Goal: Information Seeking & Learning: Learn about a topic

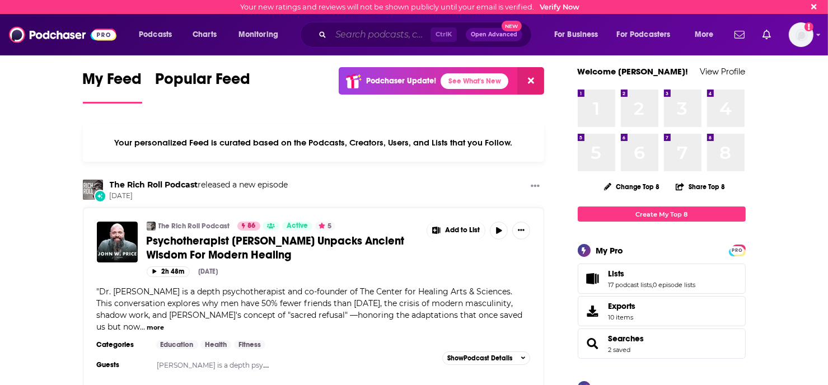
click at [381, 31] on input "Search podcasts, credits, & more..." at bounding box center [381, 35] width 100 height 18
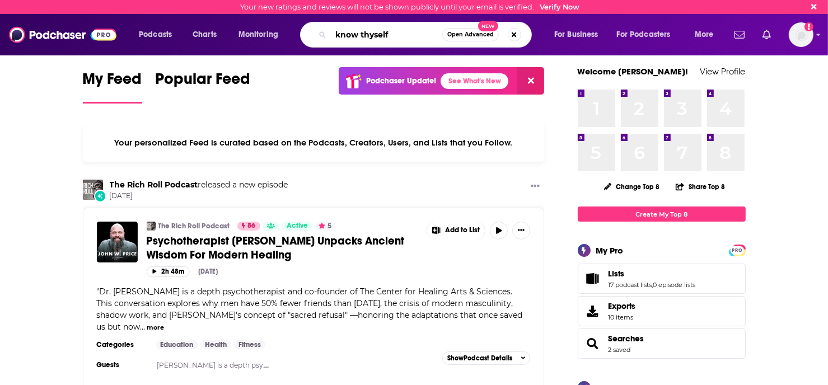
type input "know thyself"
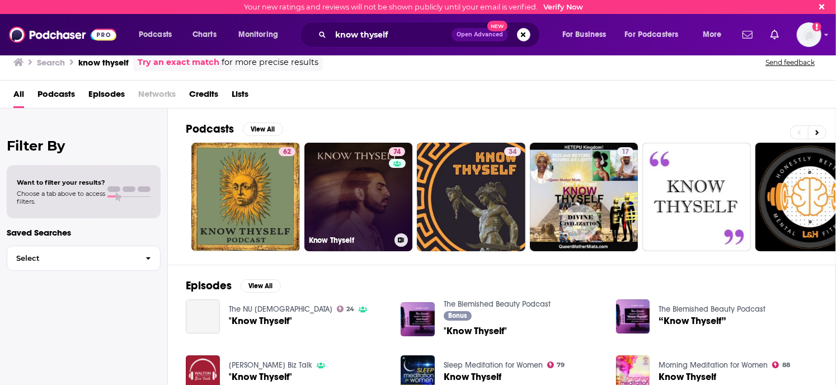
click at [362, 191] on link "74 Know Thyself" at bounding box center [358, 197] width 109 height 109
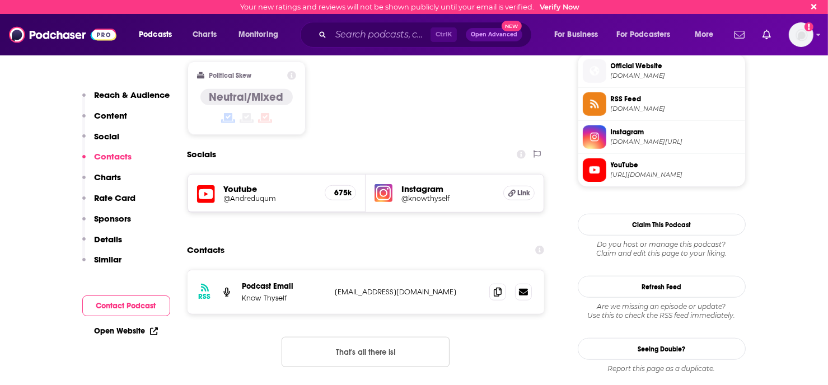
scroll to position [951, 0]
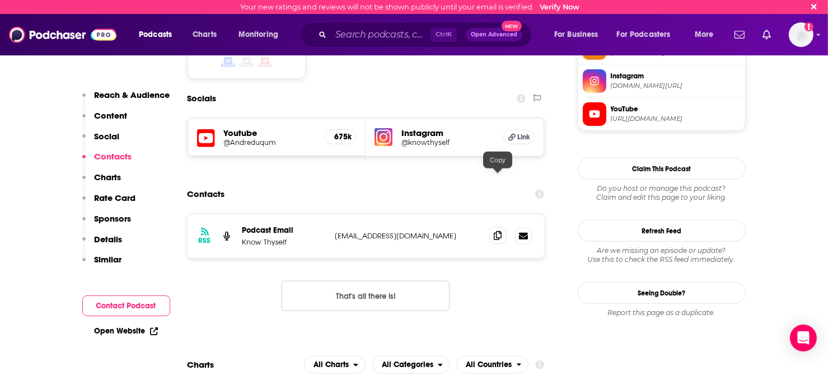
click at [495, 231] on icon at bounding box center [498, 235] width 8 height 9
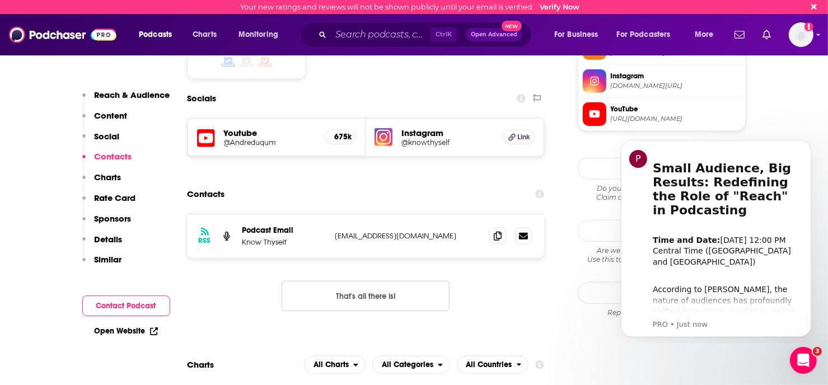
scroll to position [0, 0]
click at [372, 31] on input "Search podcasts, credits, & more..." at bounding box center [381, 35] width 100 height 18
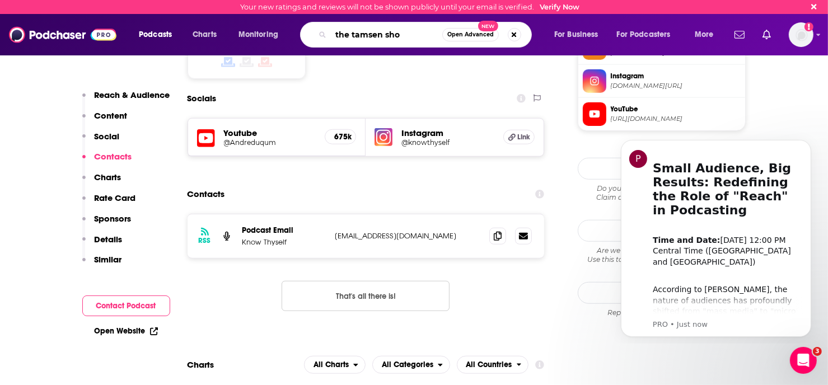
type input "the tamsen show"
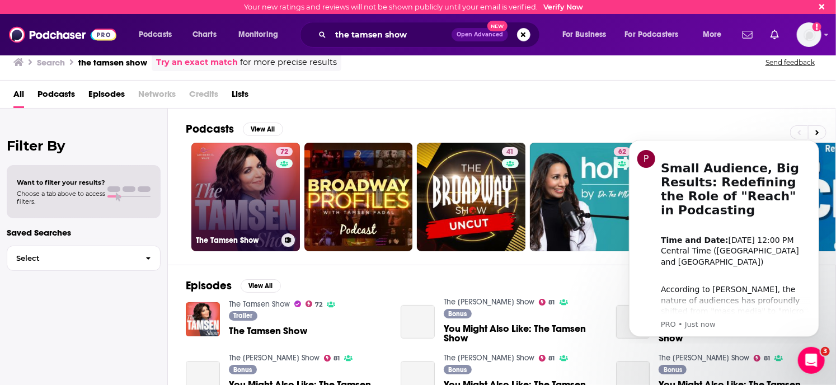
click at [219, 207] on link "72 The Tamsen Show" at bounding box center [245, 197] width 109 height 109
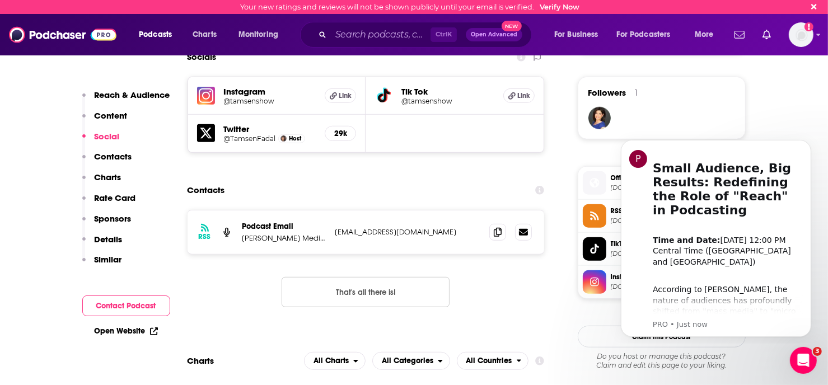
scroll to position [840, 0]
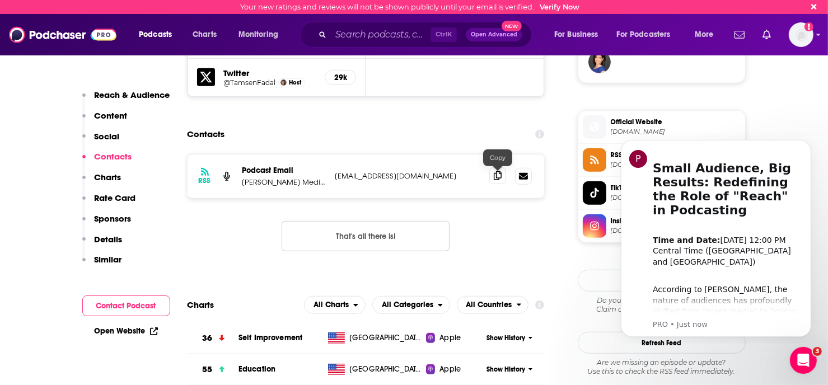
click at [494, 181] on span at bounding box center [497, 175] width 17 height 17
click at [351, 27] on input "Search podcasts, credits, & more..." at bounding box center [381, 35] width 100 height 18
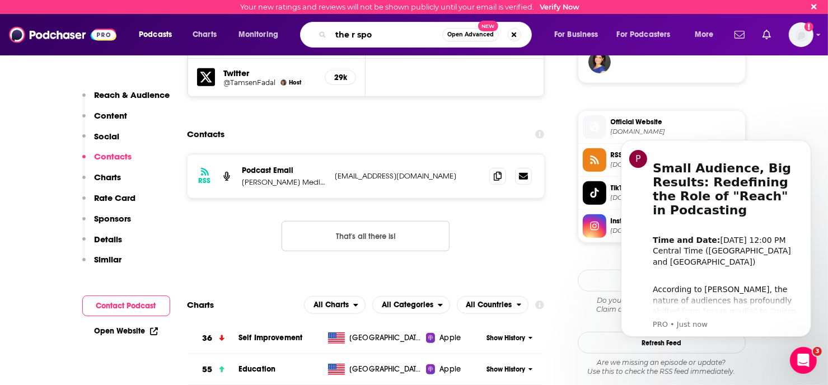
type input "the r spot"
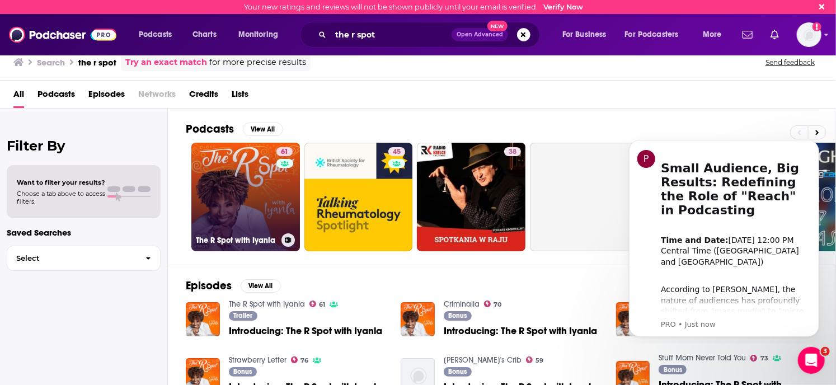
click at [241, 188] on link "61 The R Spot with Iyanla" at bounding box center [245, 197] width 109 height 109
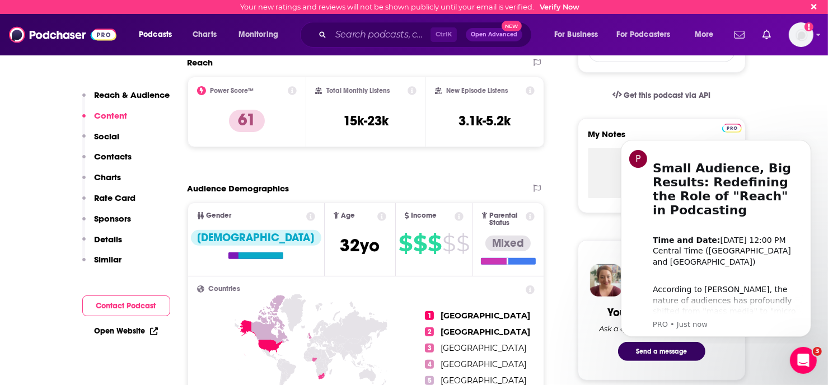
scroll to position [112, 0]
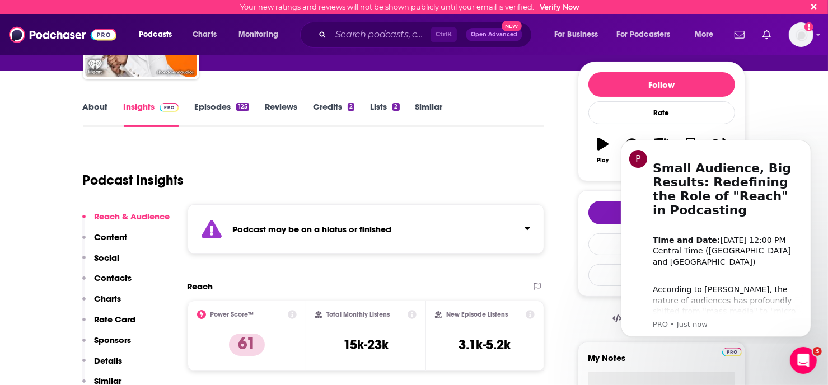
click at [497, 236] on div "Podcast may be on a hiatus or finished" at bounding box center [365, 229] width 357 height 50
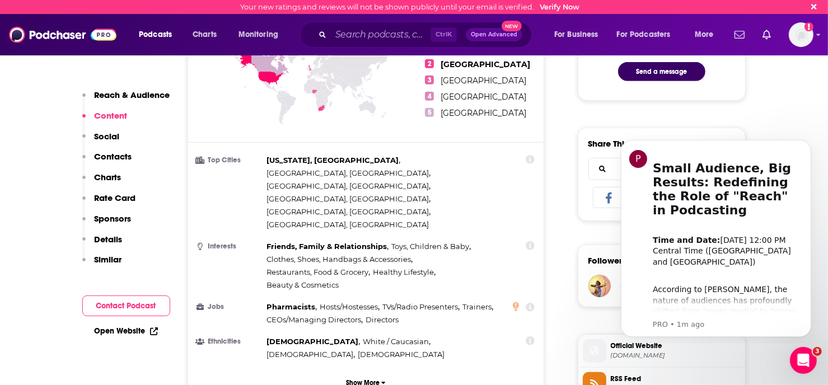
scroll to position [224, 0]
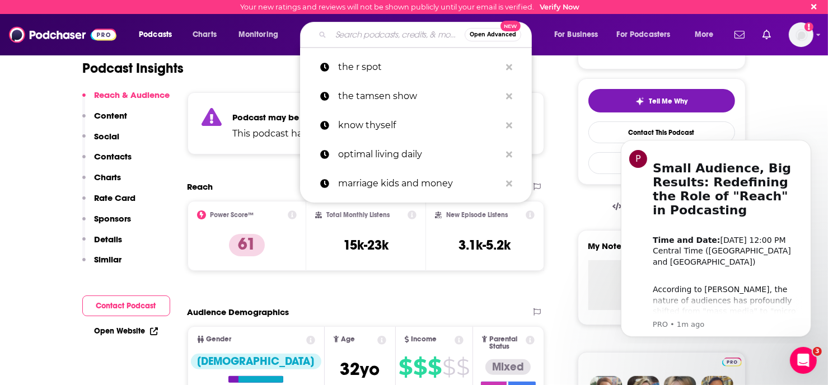
click at [340, 35] on input "Search podcasts, credits, & more..." at bounding box center [398, 35] width 134 height 18
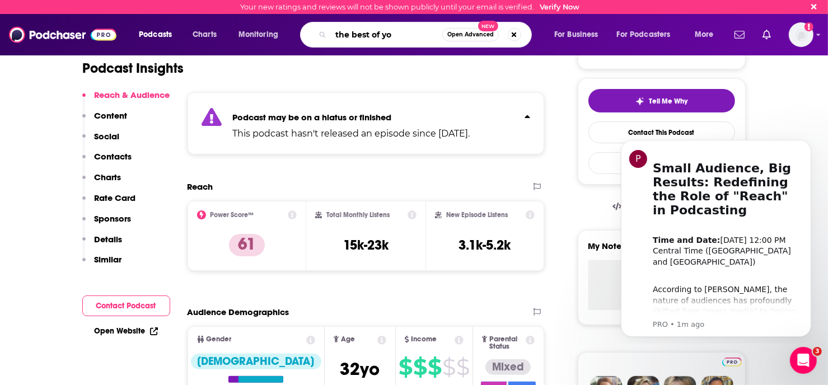
type input "the best of you"
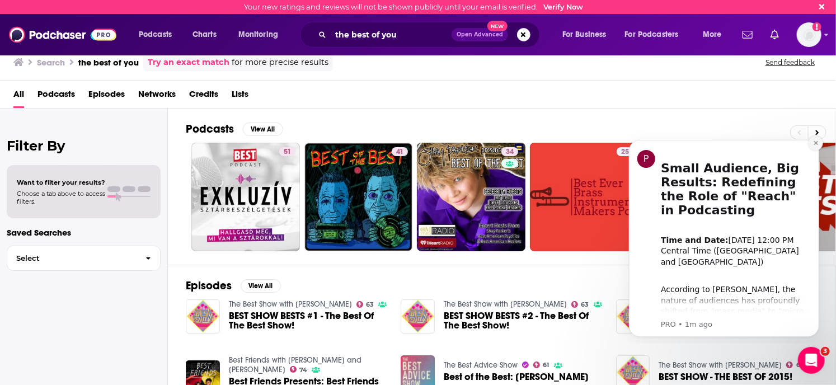
click at [813, 143] on icon "Dismiss notification" at bounding box center [816, 142] width 6 height 6
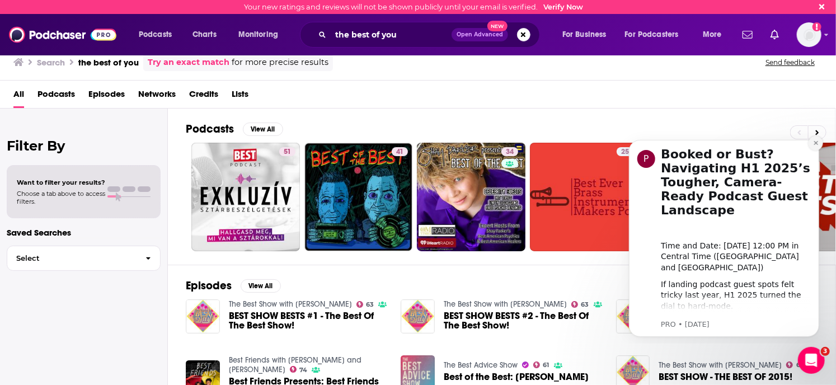
click at [815, 142] on icon "Dismiss notification" at bounding box center [816, 142] width 6 height 6
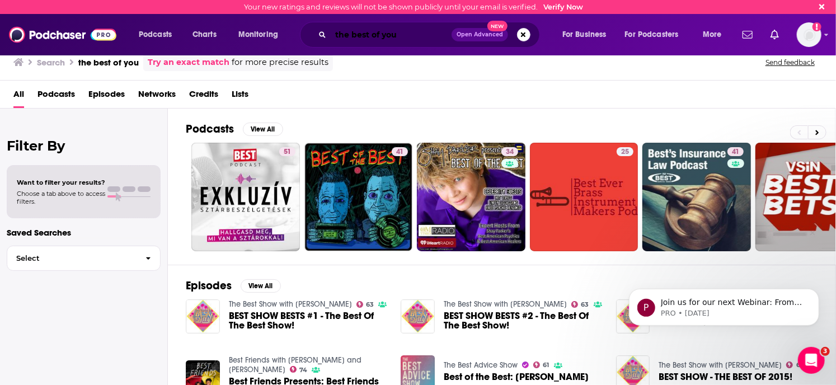
click at [410, 41] on input "the best of you" at bounding box center [391, 35] width 121 height 18
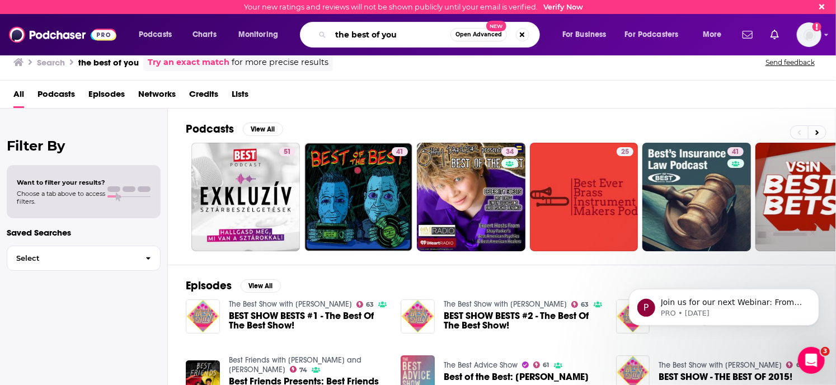
click at [410, 41] on input "the best of you" at bounding box center [391, 35] width 120 height 18
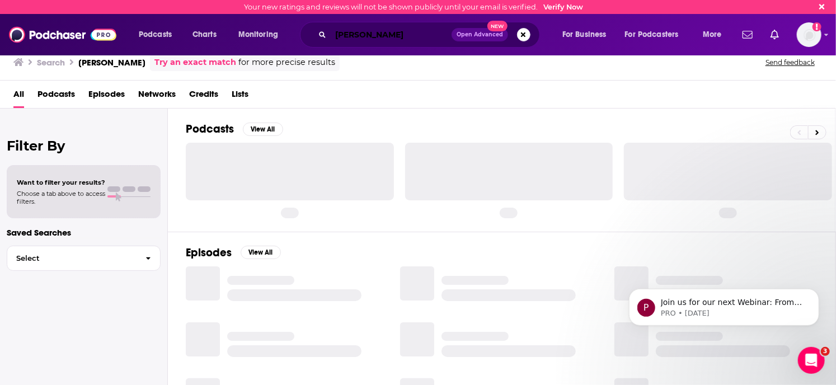
click at [343, 33] on input "[PERSON_NAME]" at bounding box center [391, 35] width 121 height 18
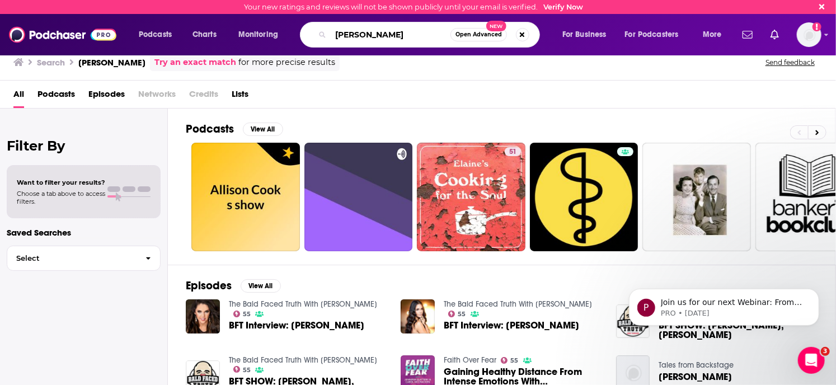
type input "[PERSON_NAME]"
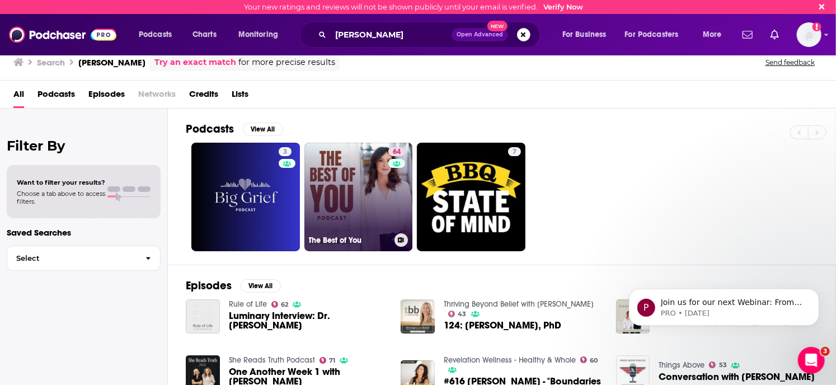
click at [341, 214] on link "64 The Best of You" at bounding box center [358, 197] width 109 height 109
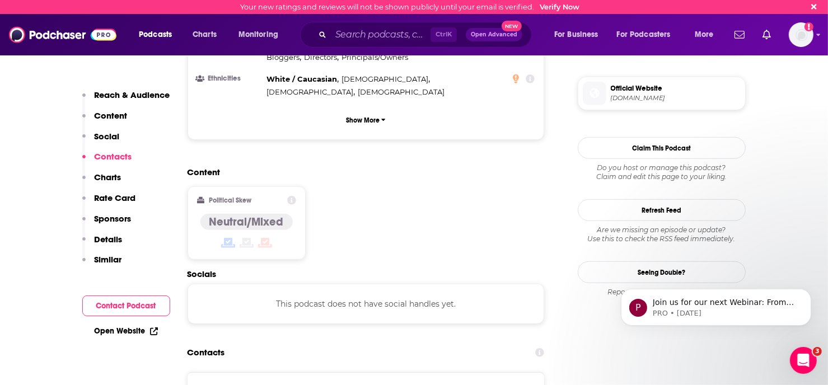
scroll to position [840, 0]
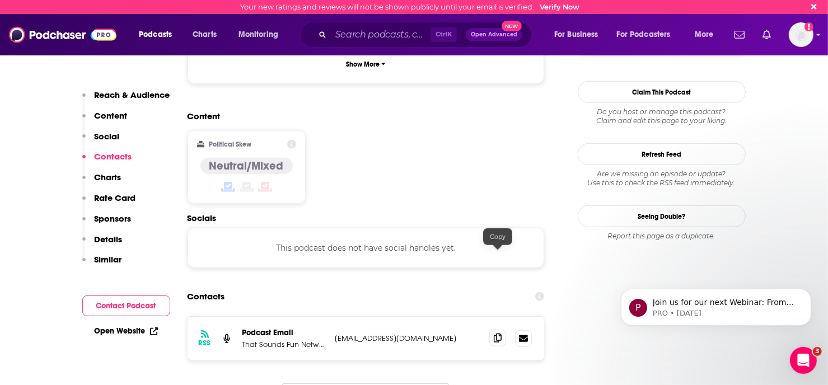
click at [497, 334] on icon at bounding box center [498, 338] width 8 height 9
click at [375, 33] on input "Search podcasts, credits, & more..." at bounding box center [381, 35] width 100 height 18
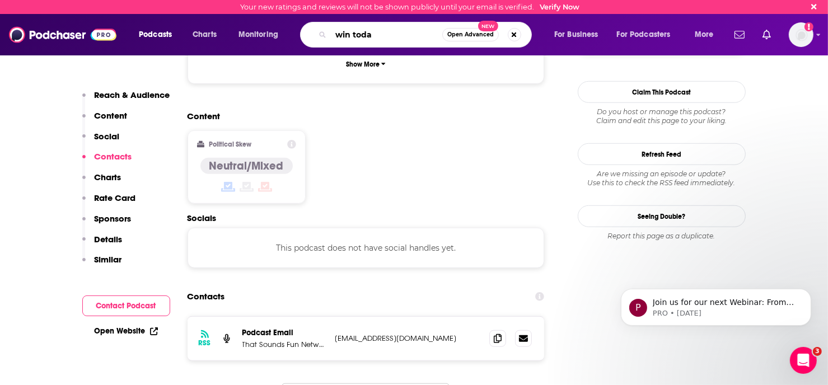
type input "win [DATE]"
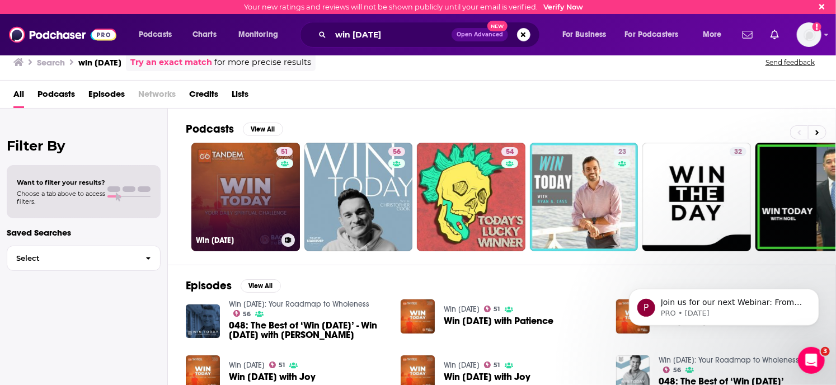
click at [254, 181] on link "51 Win [DATE]" at bounding box center [245, 197] width 109 height 109
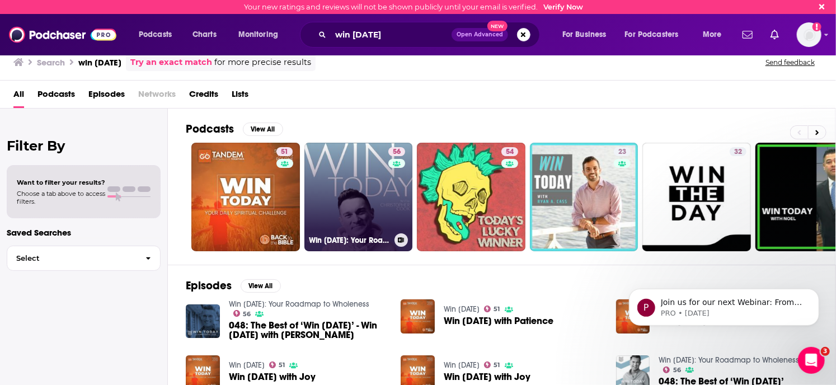
click at [347, 190] on link "56 Win [DATE]: Your Roadmap to Wholeness" at bounding box center [358, 197] width 109 height 109
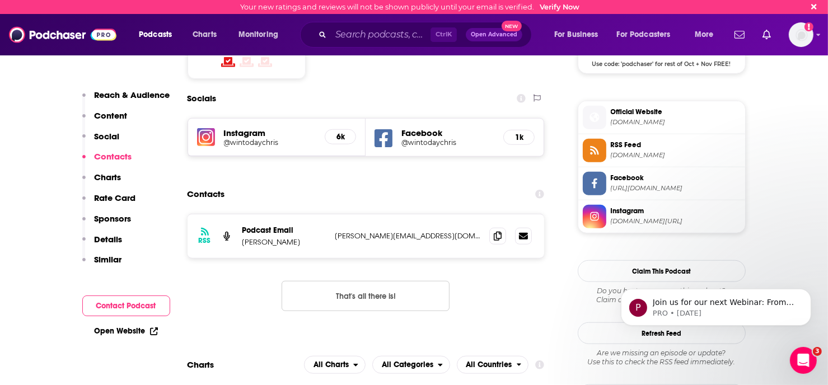
scroll to position [1007, 0]
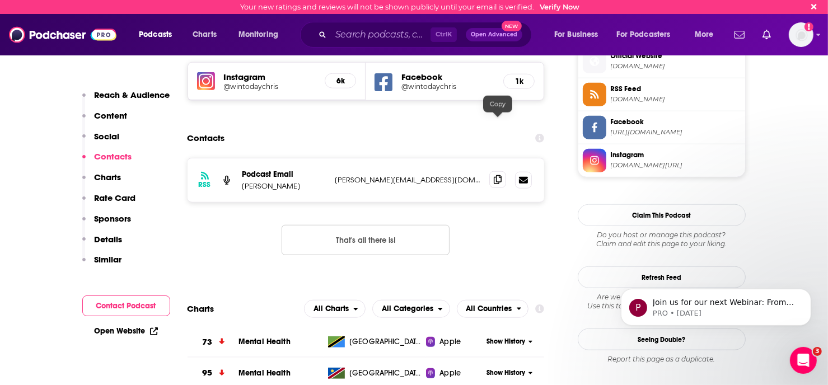
click at [499, 175] on icon at bounding box center [498, 179] width 8 height 9
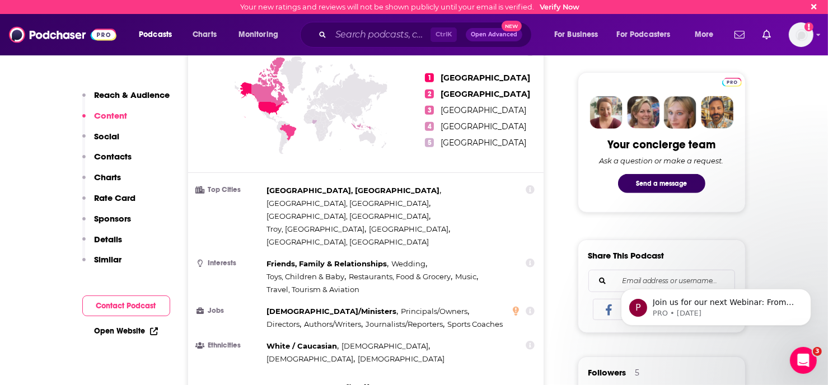
scroll to position [0, 0]
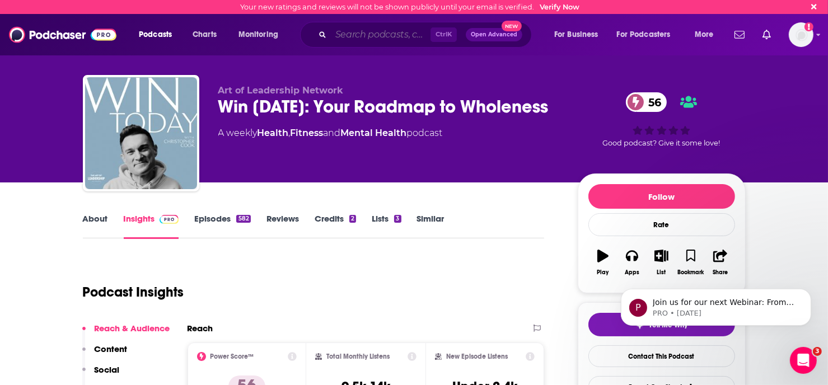
click at [396, 35] on input "Search podcasts, credits, & more..." at bounding box center [381, 35] width 100 height 18
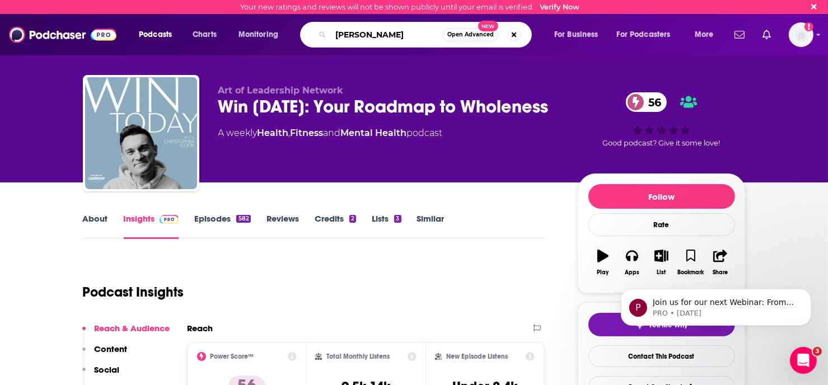
type input "[PERSON_NAME]"
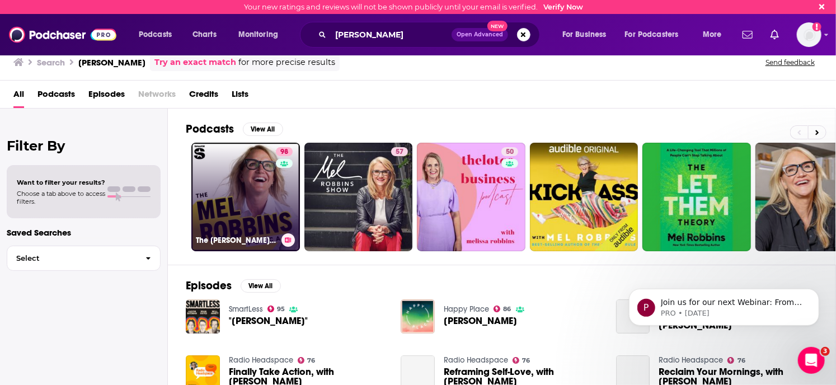
click at [245, 181] on link "98 The [PERSON_NAME] Podcast" at bounding box center [245, 197] width 109 height 109
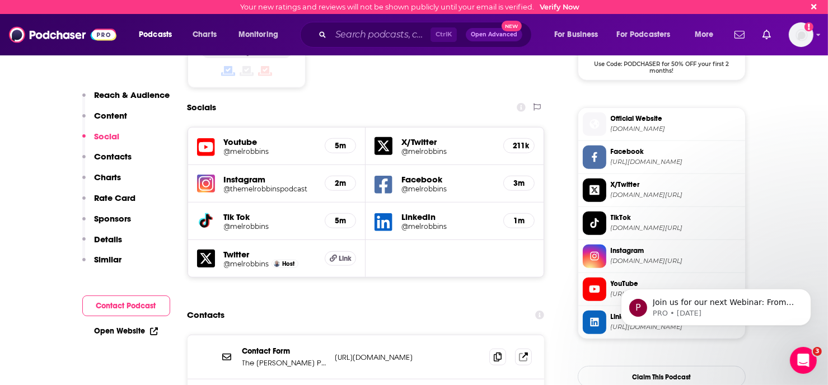
scroll to position [1119, 0]
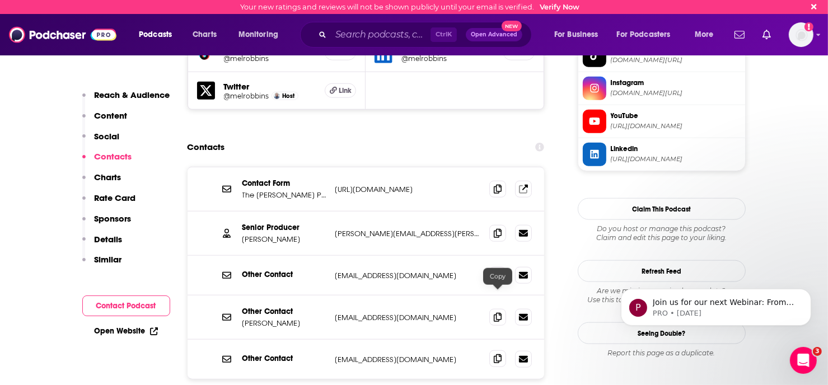
click at [495, 354] on icon at bounding box center [498, 358] width 8 height 9
click at [351, 40] on input "Search podcasts, credits, & more..." at bounding box center [381, 35] width 100 height 18
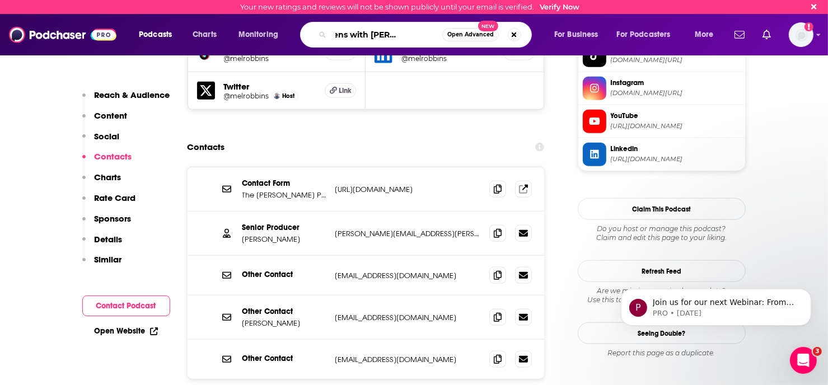
type input "life happens with [PERSON_NAME] and [PERSON_NAME]"
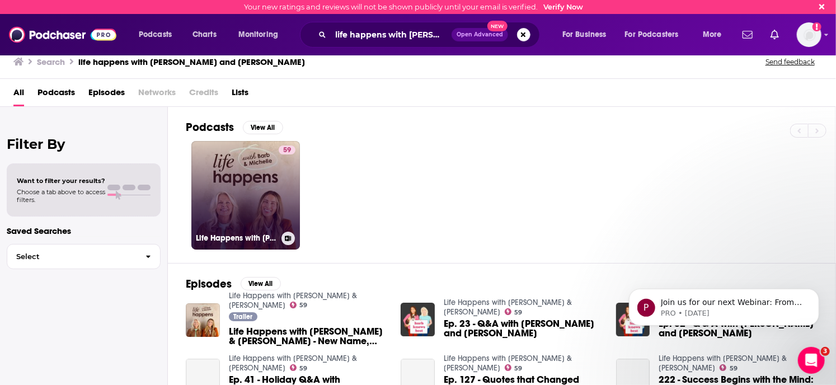
click at [240, 225] on link "59 Life Happens with [PERSON_NAME] & [PERSON_NAME]" at bounding box center [245, 195] width 109 height 109
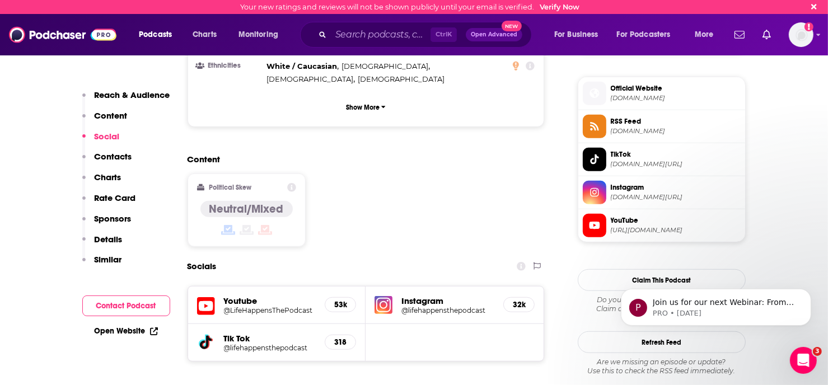
scroll to position [1007, 0]
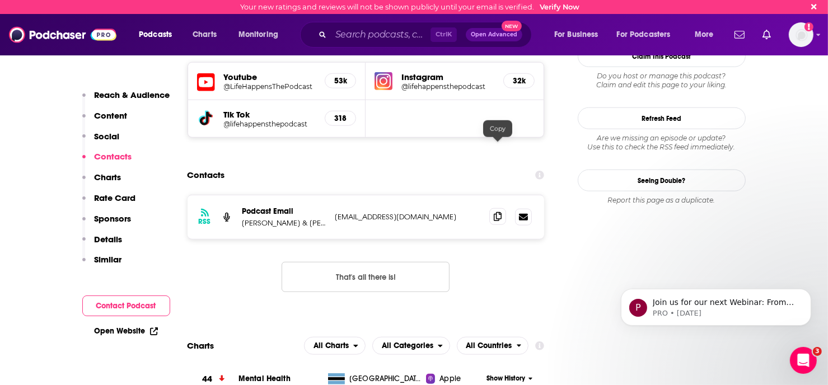
click at [498, 212] on icon at bounding box center [498, 216] width 8 height 9
drag, startPoint x: 347, startPoint y: 32, endPoint x: 359, endPoint y: 33, distance: 11.8
click at [347, 32] on input "Search podcasts, credits, & more..." at bounding box center [381, 35] width 100 height 18
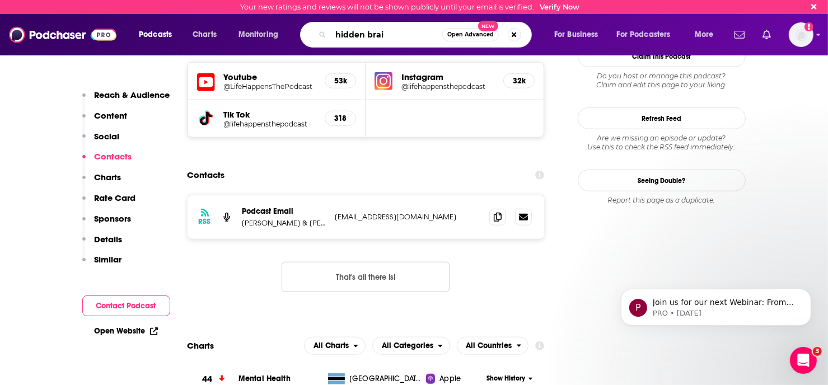
type input "hidden brain"
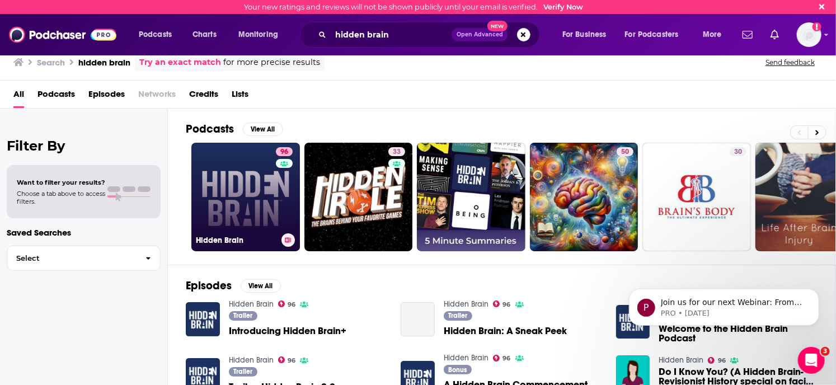
click at [269, 184] on link "96 Hidden Brain" at bounding box center [245, 197] width 109 height 109
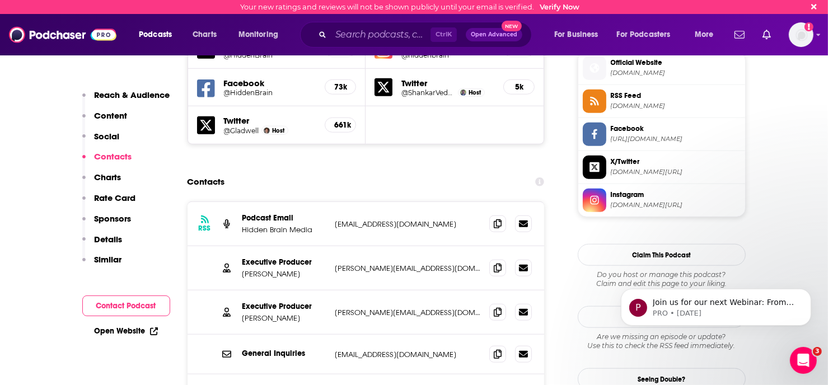
scroll to position [448, 0]
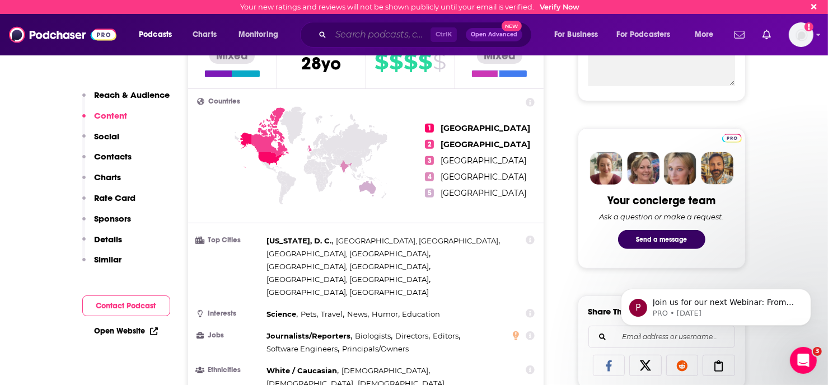
click at [386, 32] on input "Search podcasts, credits, & more..." at bounding box center [381, 35] width 100 height 18
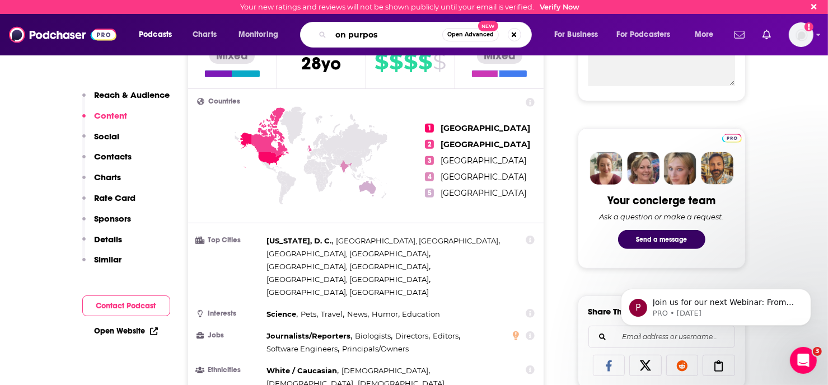
type input "on purpose"
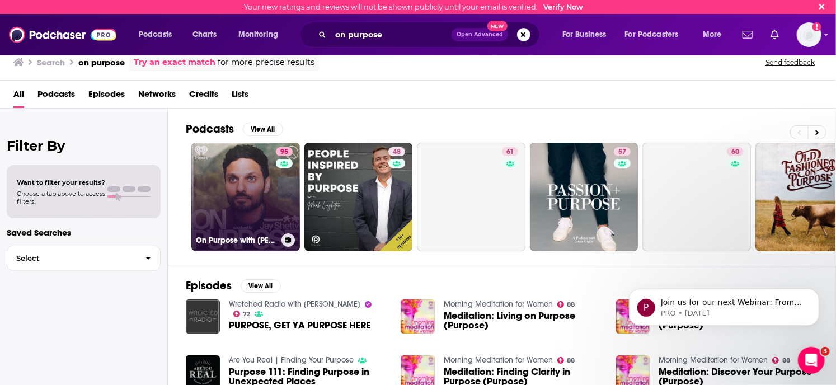
click at [222, 187] on link "95 On Purpose with [PERSON_NAME]" at bounding box center [245, 197] width 109 height 109
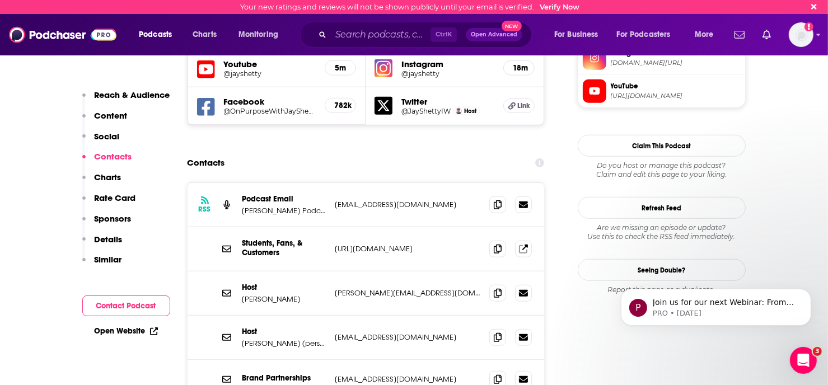
scroll to position [1119, 0]
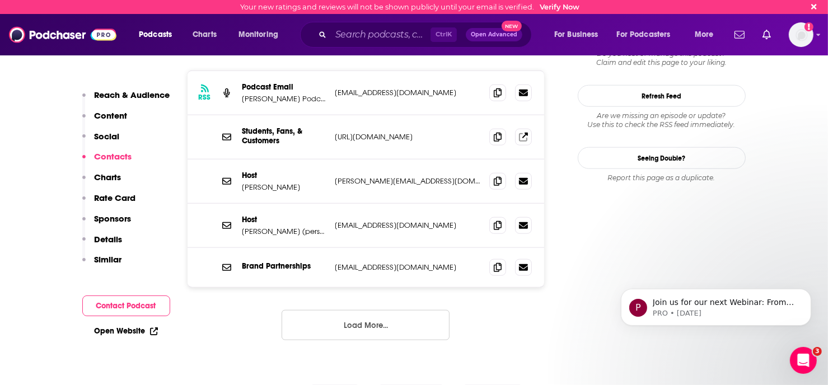
click at [419, 310] on button "Load More..." at bounding box center [366, 325] width 168 height 30
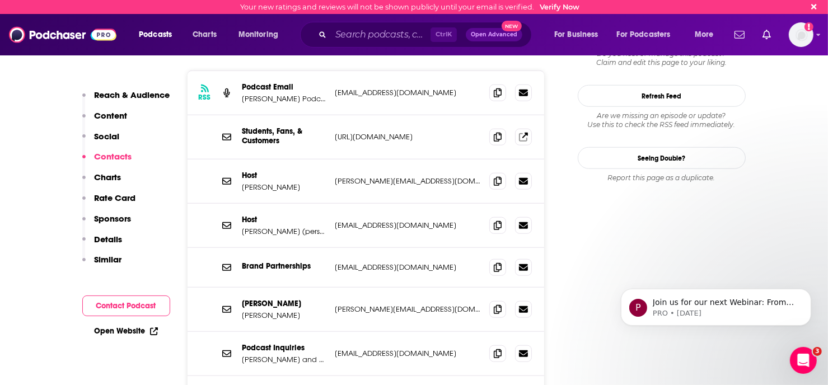
scroll to position [1175, 0]
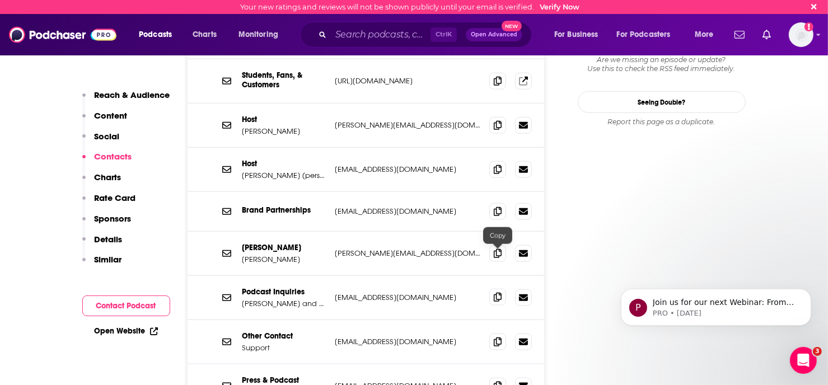
click at [495, 293] on icon at bounding box center [498, 297] width 8 height 9
click at [363, 38] on input "Search podcasts, credits, & more..." at bounding box center [381, 35] width 100 height 18
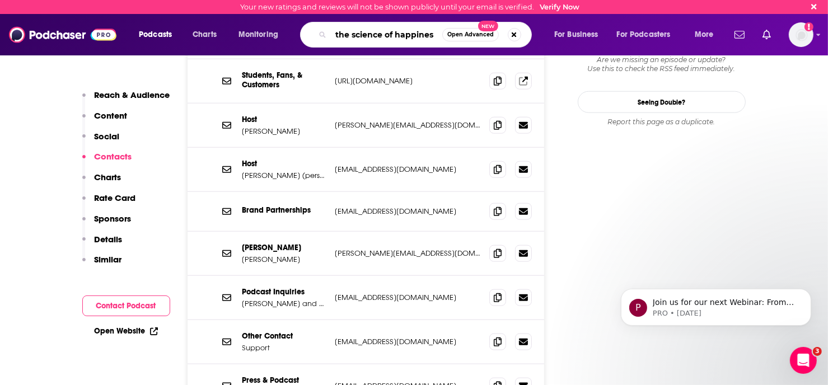
type input "the science of happiness"
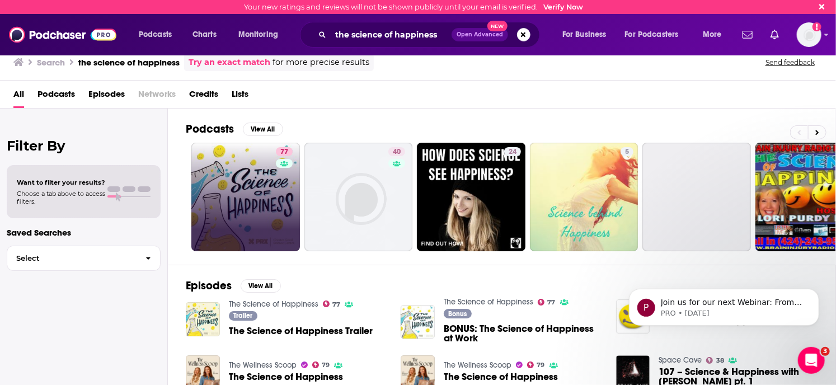
click at [293, 193] on div "77" at bounding box center [286, 197] width 20 height 100
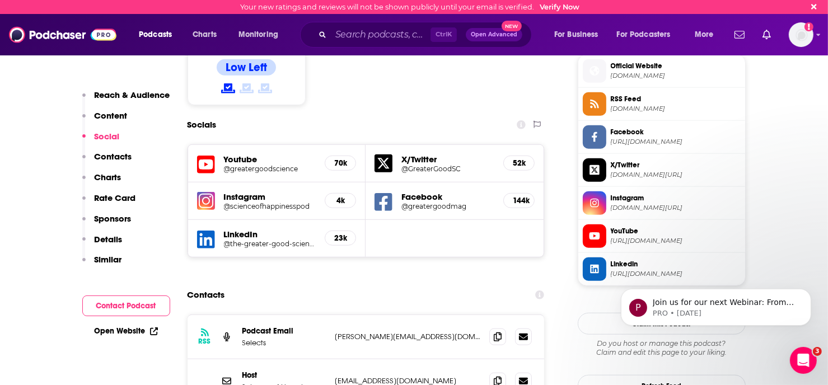
scroll to position [951, 0]
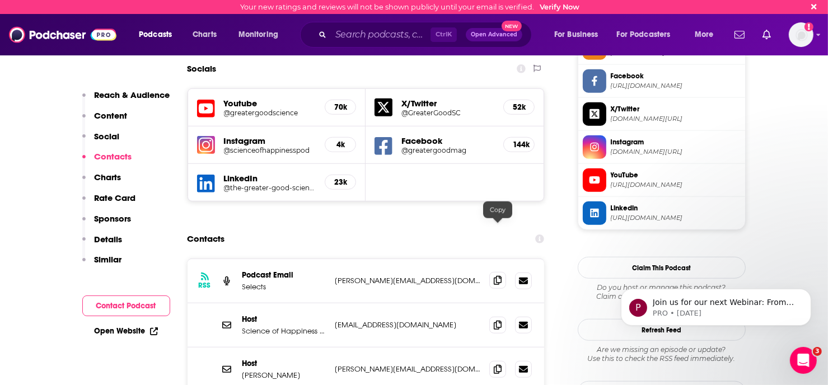
click at [500, 276] on icon at bounding box center [498, 280] width 8 height 9
click at [365, 38] on input "Search podcasts, credits, & more..." at bounding box center [381, 35] width 100 height 18
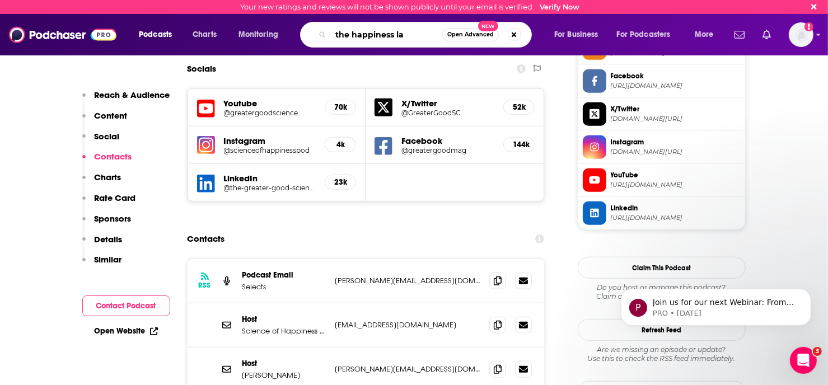
type input "the happiness lab"
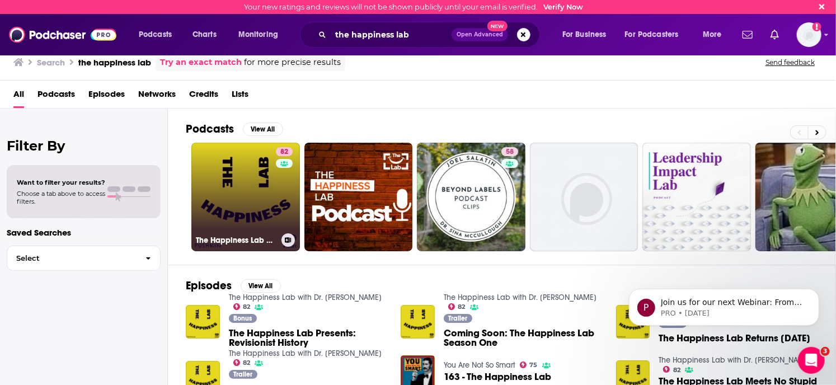
click at [221, 198] on link "82 The Happiness Lab with Dr. [PERSON_NAME]" at bounding box center [245, 197] width 109 height 109
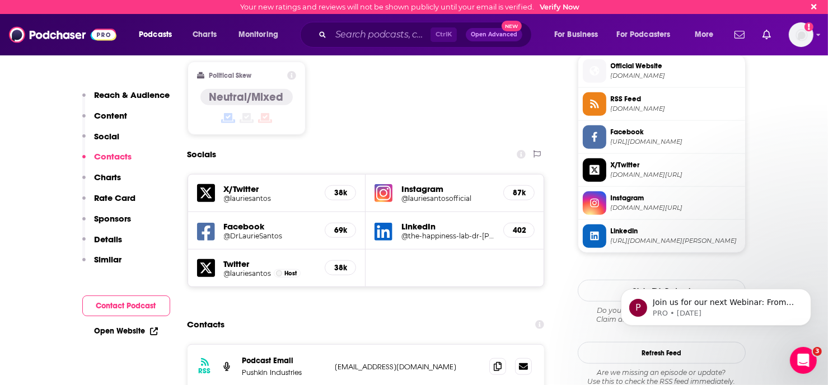
scroll to position [1119, 0]
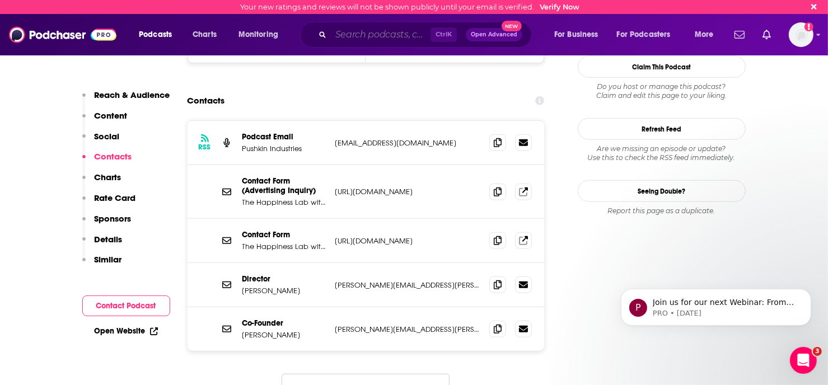
click at [362, 32] on input "Search podcasts, credits, & more..." at bounding box center [381, 35] width 100 height 18
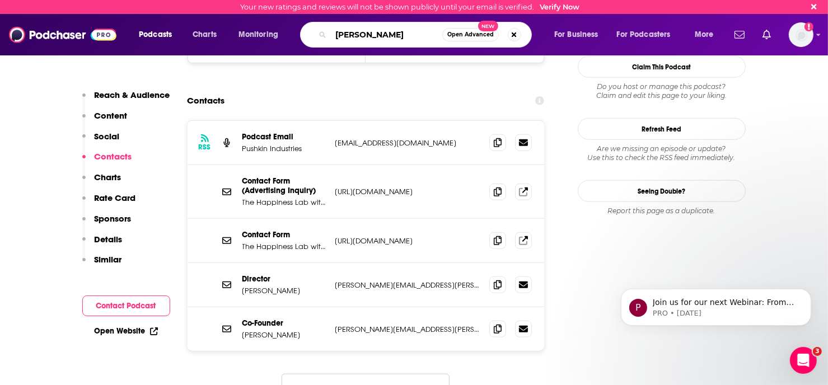
type input "[PERSON_NAME]"
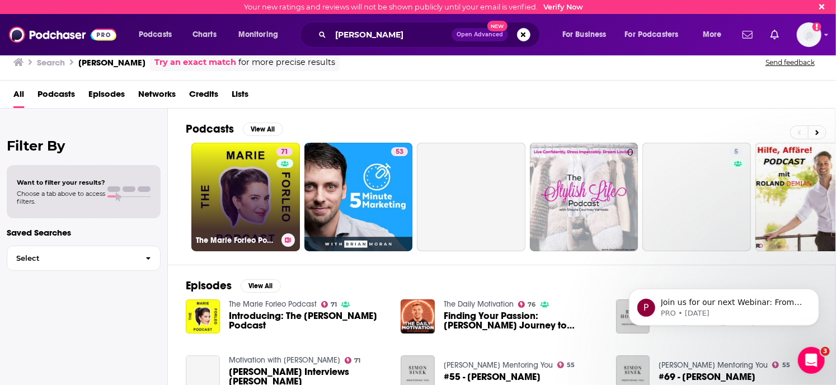
click at [245, 194] on link "71 The [PERSON_NAME] Podcast" at bounding box center [245, 197] width 109 height 109
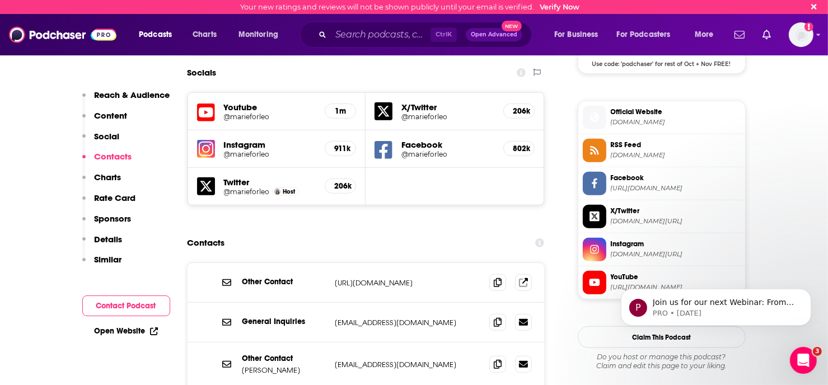
scroll to position [1063, 0]
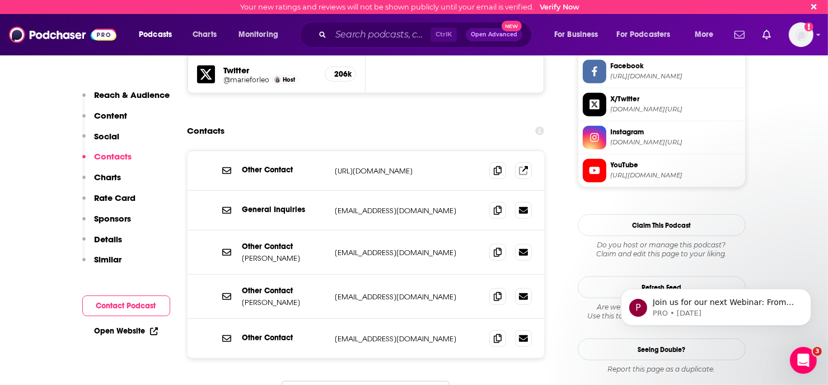
click at [370, 36] on input "Search podcasts, credits, & more..." at bounding box center [381, 35] width 100 height 18
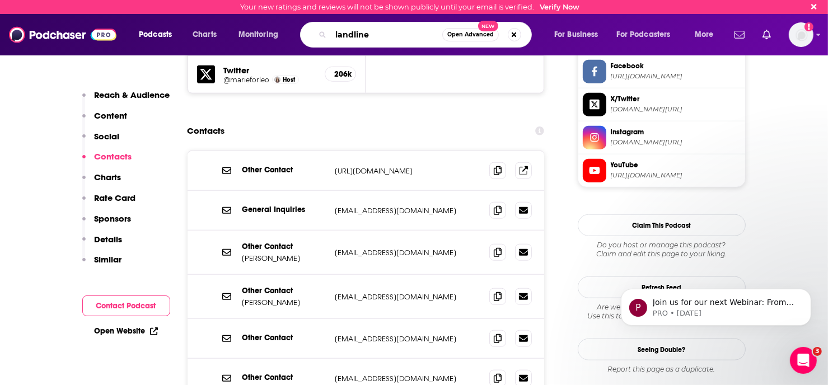
type input "landlines"
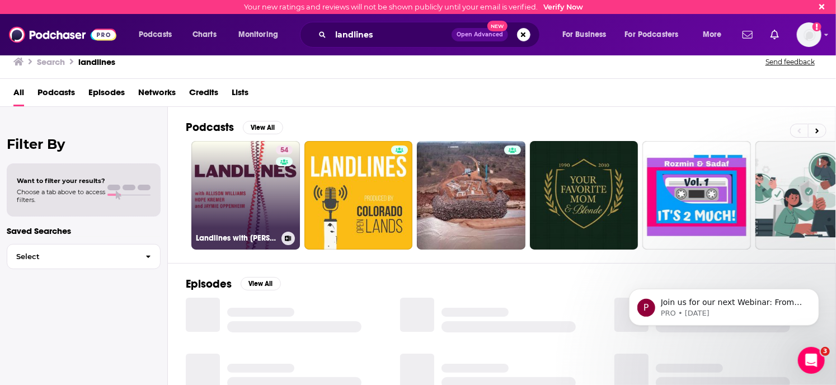
click at [243, 201] on link "54 Landlines with [PERSON_NAME]" at bounding box center [245, 195] width 109 height 109
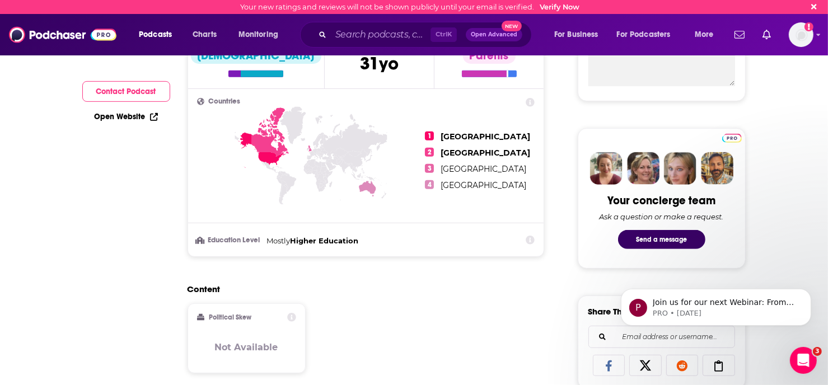
scroll to position [56, 0]
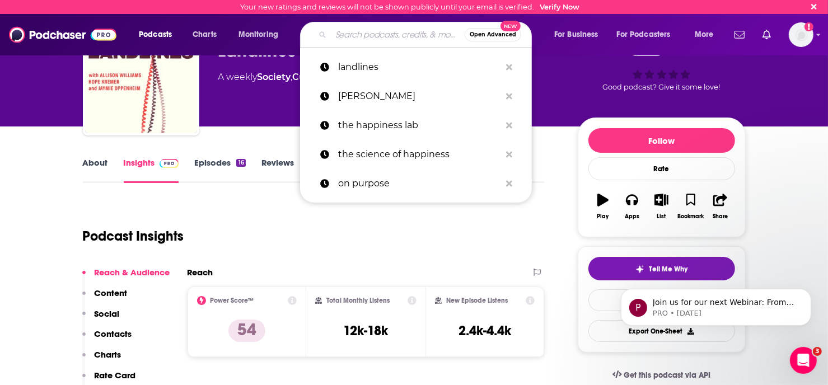
click at [378, 33] on input "Search podcasts, credits, & more..." at bounding box center [398, 35] width 134 height 18
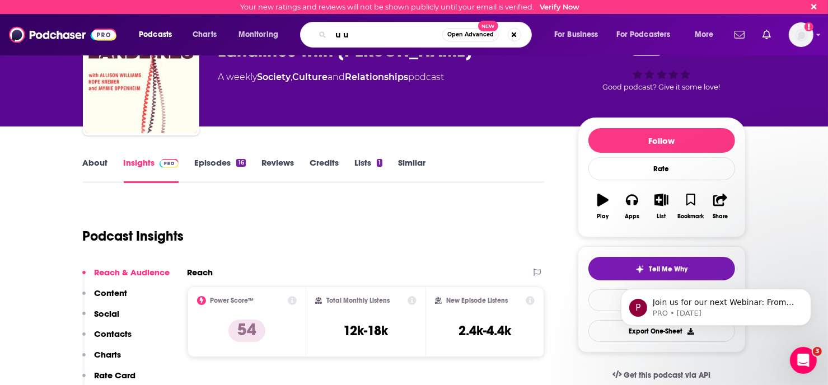
type input "u up"
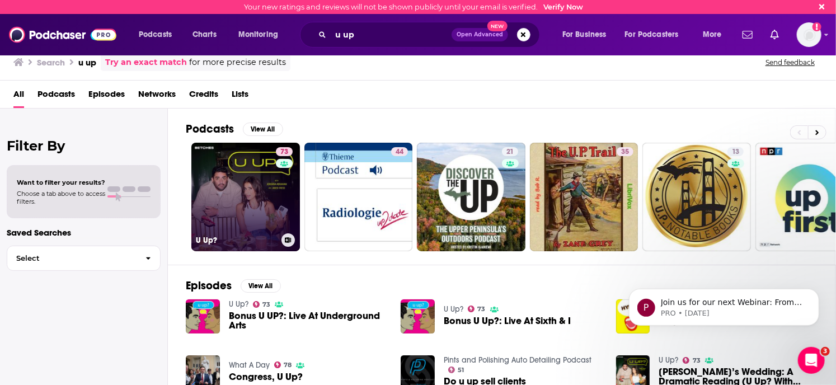
click at [255, 178] on link "73 U Up?" at bounding box center [245, 197] width 109 height 109
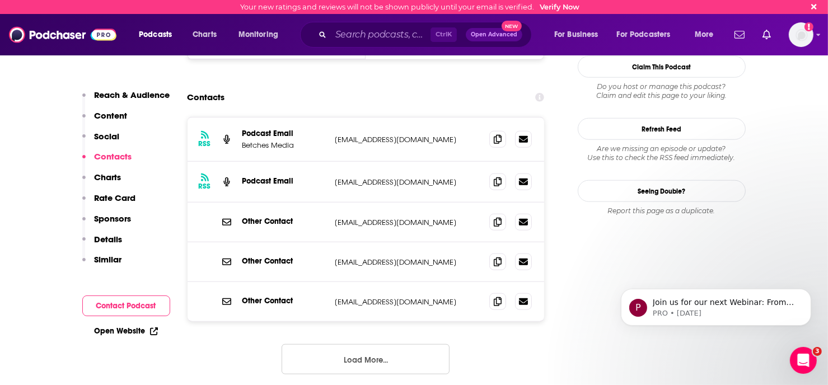
scroll to position [1063, 0]
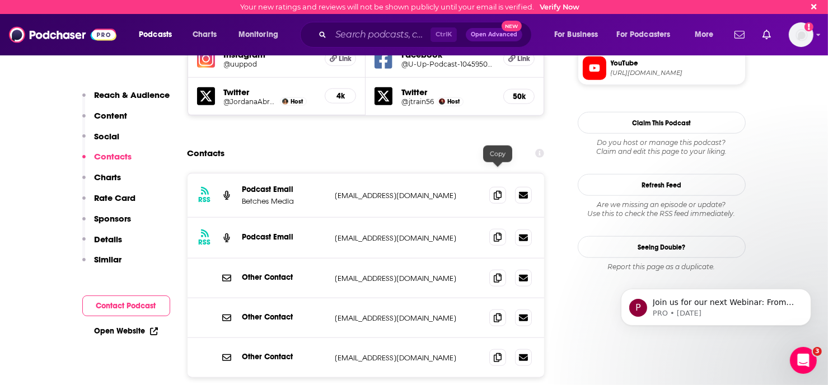
click at [494, 229] on span at bounding box center [497, 237] width 17 height 17
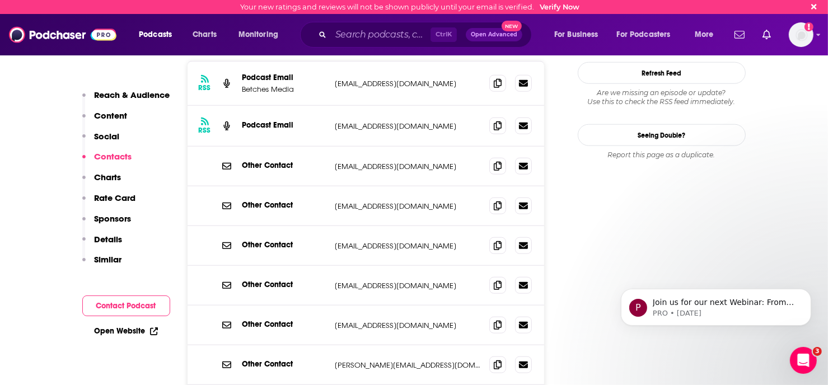
scroll to position [1231, 0]
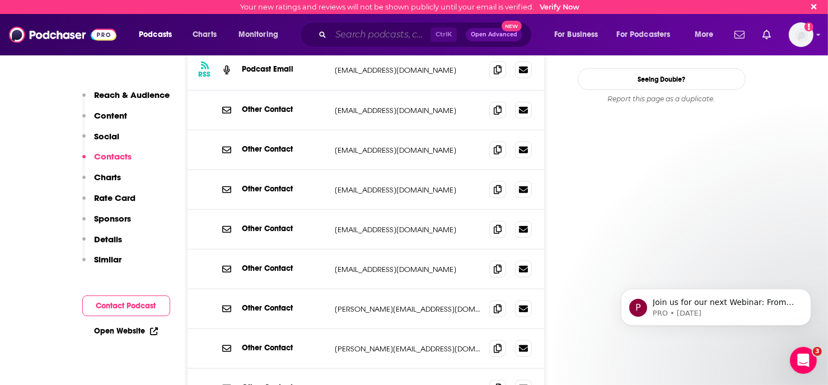
click at [363, 29] on input "Search podcasts, credits, & more..." at bounding box center [381, 35] width 100 height 18
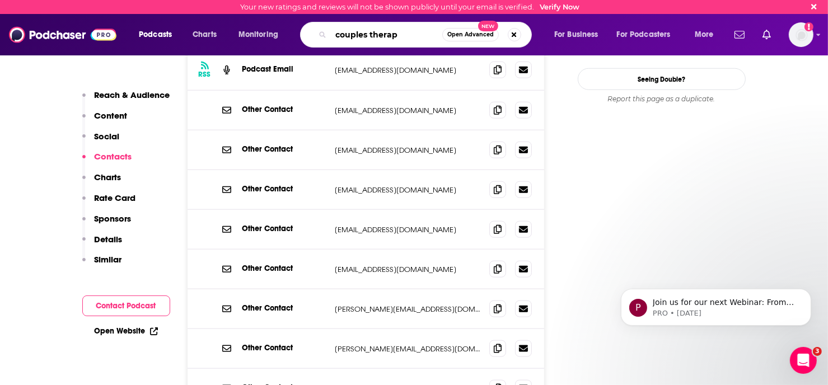
type input "couples therapy"
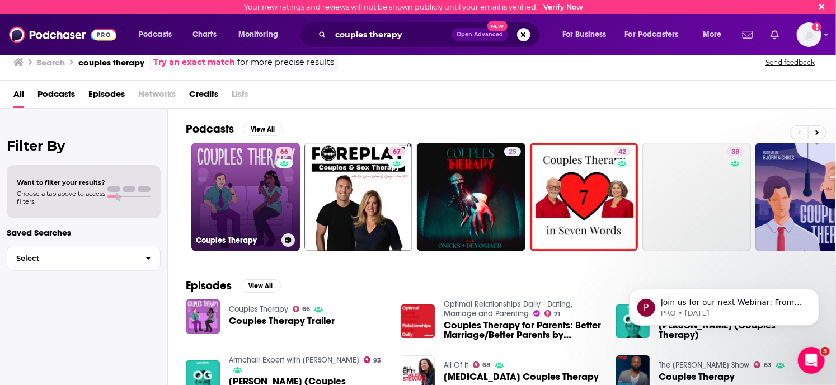
click at [223, 199] on link "66 Couples Therapy" at bounding box center [245, 197] width 109 height 109
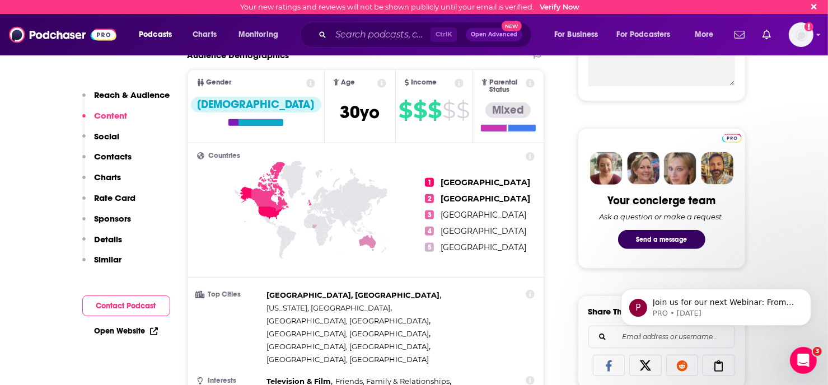
scroll to position [392, 0]
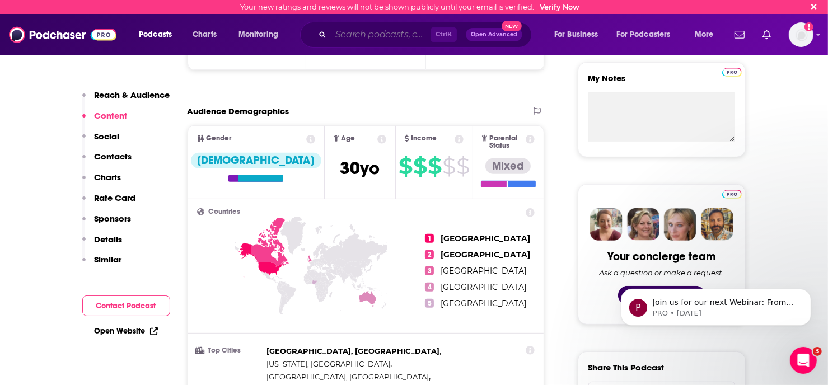
click at [340, 30] on input "Search podcasts, credits, & more..." at bounding box center [381, 35] width 100 height 18
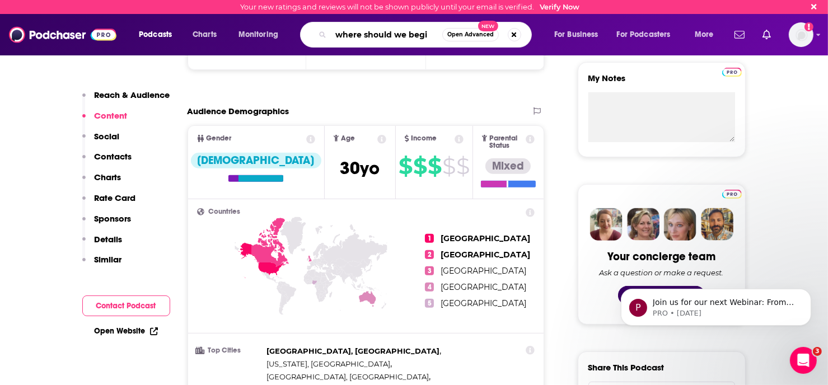
type input "where should we begin"
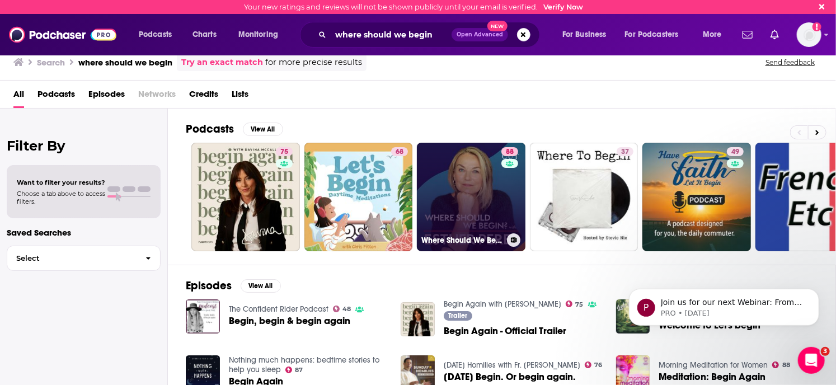
click at [456, 179] on link "88 Where Should We Begin? with [PERSON_NAME]" at bounding box center [471, 197] width 109 height 109
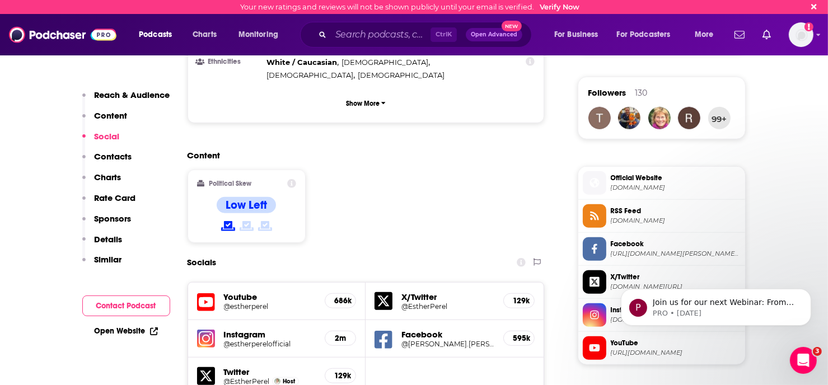
scroll to position [1063, 0]
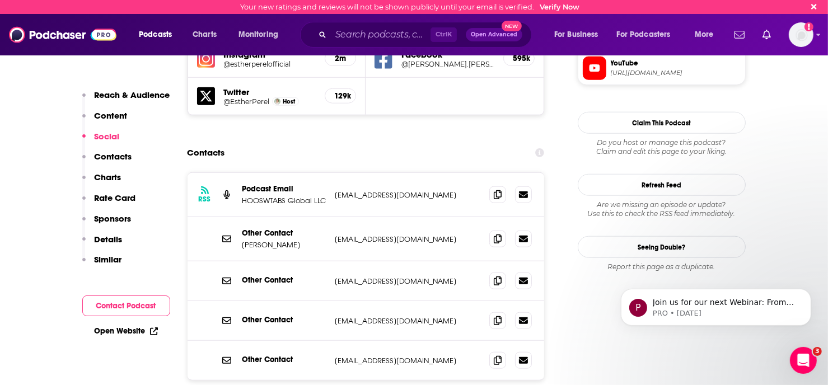
click at [409, 36] on input "Search podcasts, credits, & more..." at bounding box center [381, 35] width 100 height 18
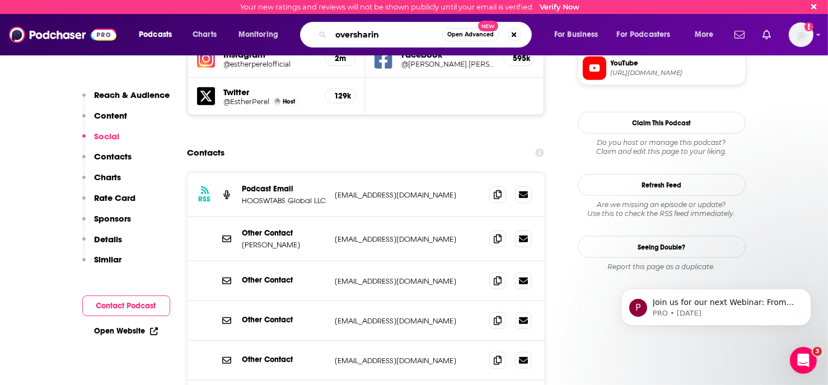
type input "oversharing"
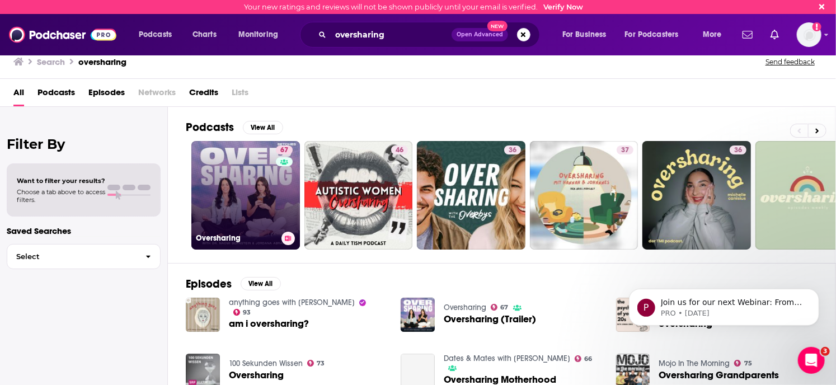
click at [224, 193] on link "67 Oversharing" at bounding box center [245, 195] width 109 height 109
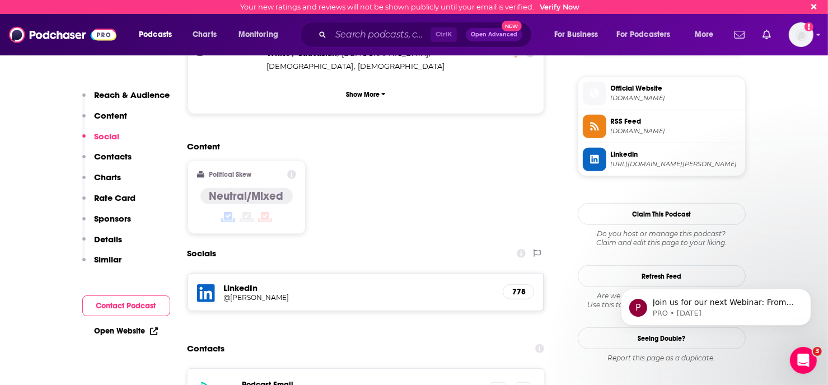
scroll to position [951, 0]
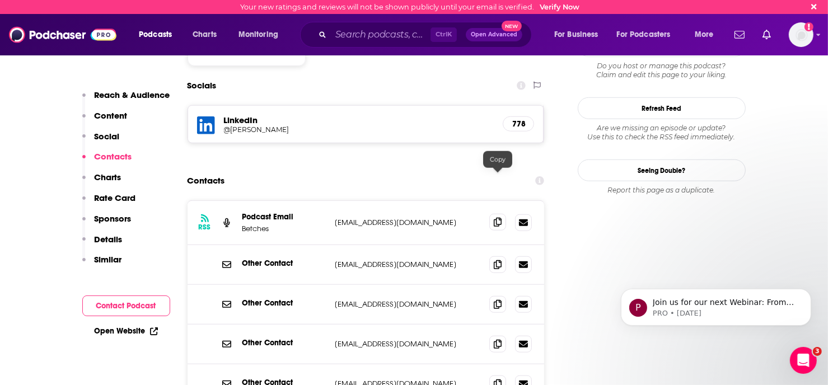
click at [504, 214] on span at bounding box center [497, 222] width 17 height 17
click at [365, 37] on input "Search podcasts, credits, & more..." at bounding box center [381, 35] width 100 height 18
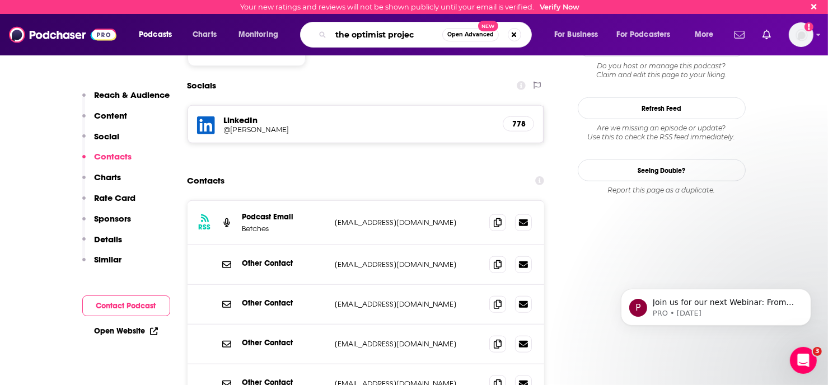
type input "the optimist project"
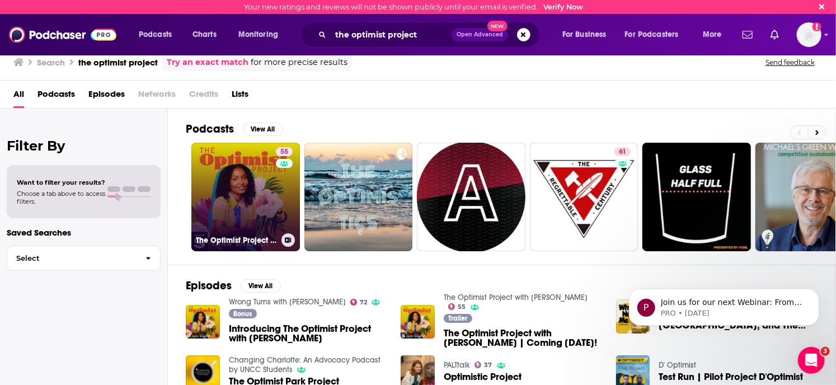
click at [237, 186] on link "55 The Optimist Project with [PERSON_NAME]" at bounding box center [245, 197] width 109 height 109
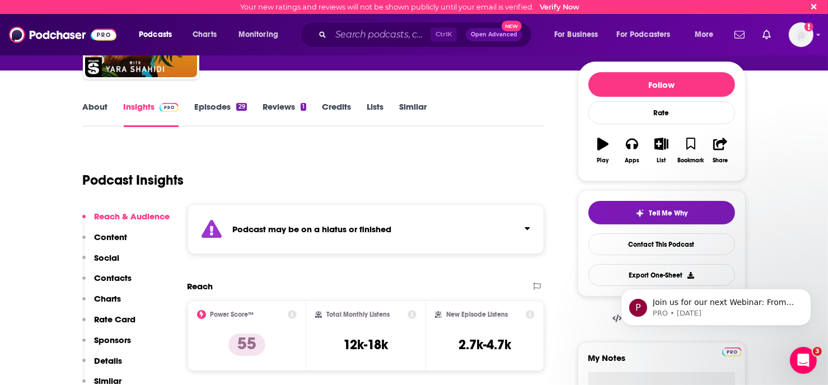
scroll to position [168, 0]
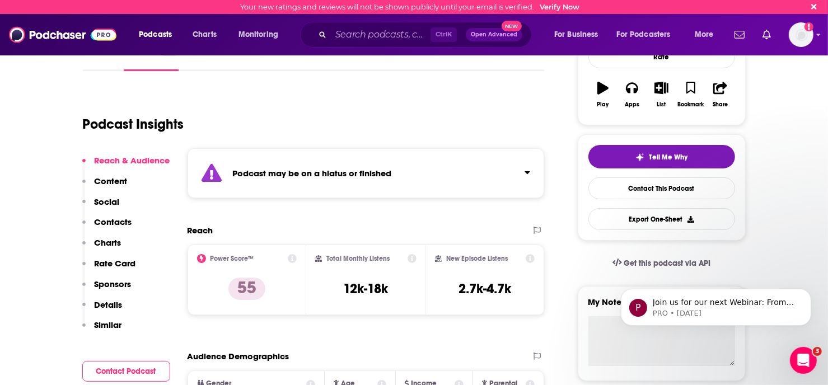
click at [499, 174] on div "Podcast may be on a hiatus or finished" at bounding box center [365, 173] width 357 height 50
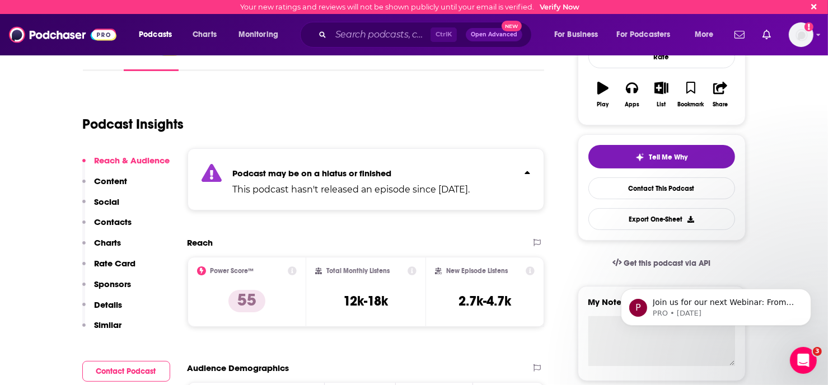
click at [499, 174] on div "Podcast may be on a hiatus or finished This podcast hasn't released an episode …" at bounding box center [365, 179] width 357 height 62
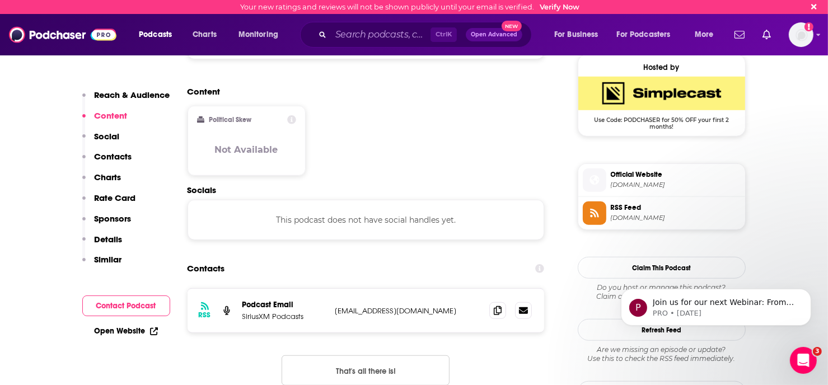
scroll to position [951, 0]
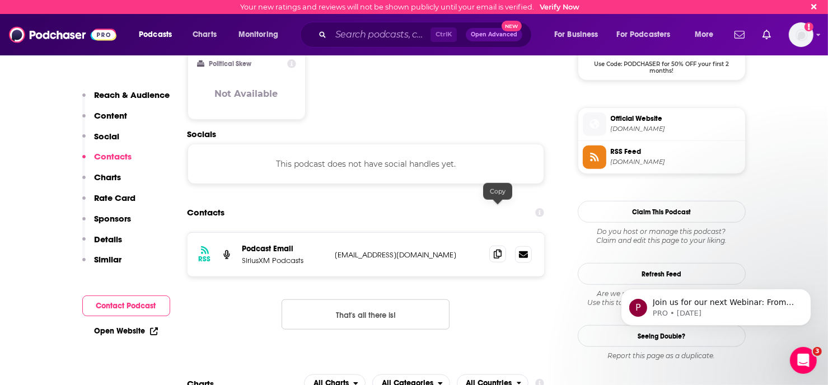
drag, startPoint x: 497, startPoint y: 213, endPoint x: 501, endPoint y: 218, distance: 6.3
click at [497, 250] on icon at bounding box center [498, 254] width 8 height 9
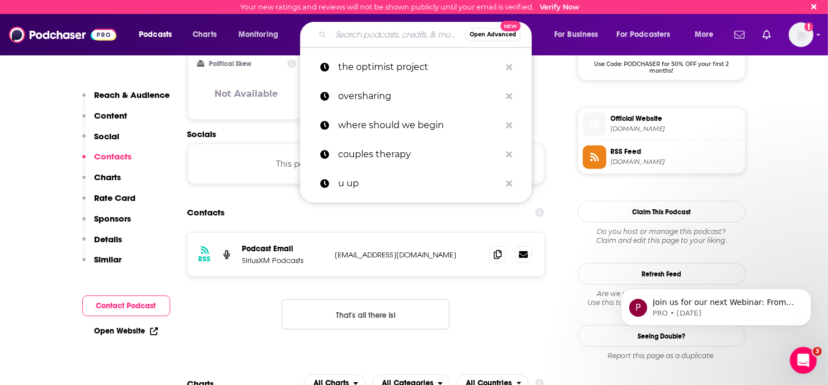
click at [365, 34] on input "Search podcasts, credits, & more..." at bounding box center [398, 35] width 134 height 18
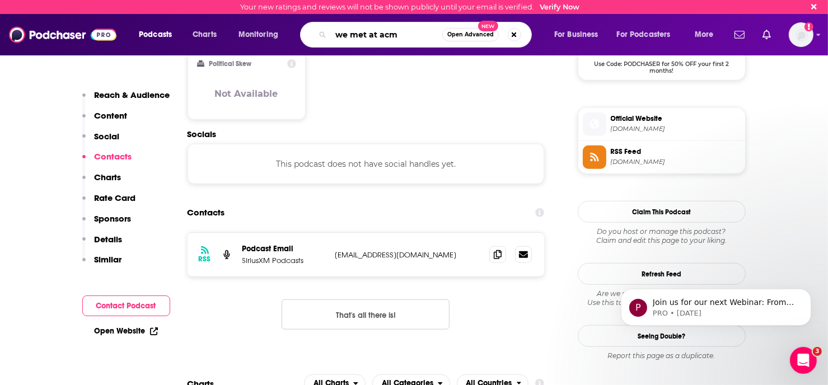
type input "we met at acme"
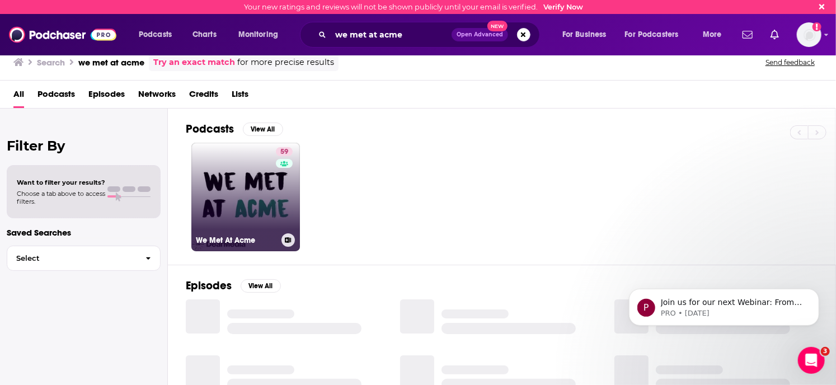
click at [227, 222] on link "59 We Met At Acme" at bounding box center [245, 197] width 109 height 109
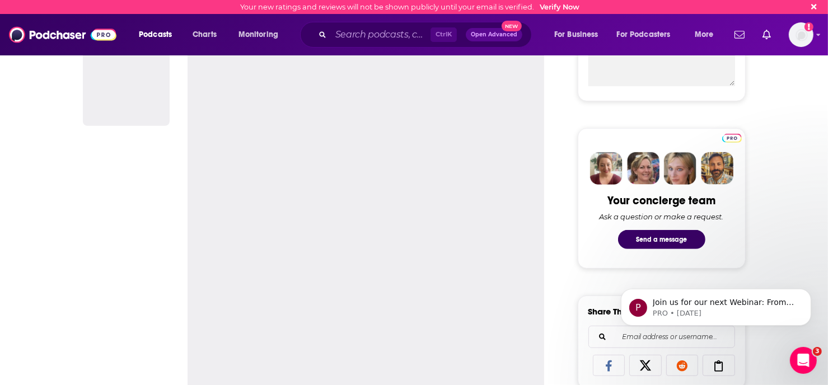
scroll to position [504, 0]
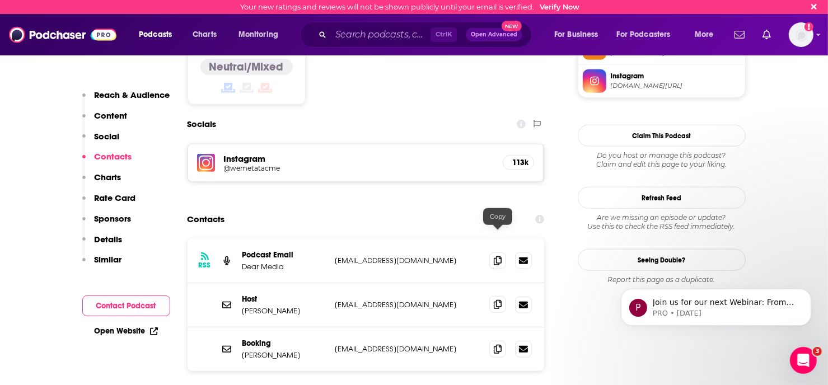
click at [503, 296] on span at bounding box center [497, 304] width 17 height 17
click at [497, 344] on icon at bounding box center [498, 348] width 8 height 9
click at [492, 340] on span at bounding box center [497, 348] width 17 height 17
click at [372, 32] on input "Search podcasts, credits, & more..." at bounding box center [381, 35] width 100 height 18
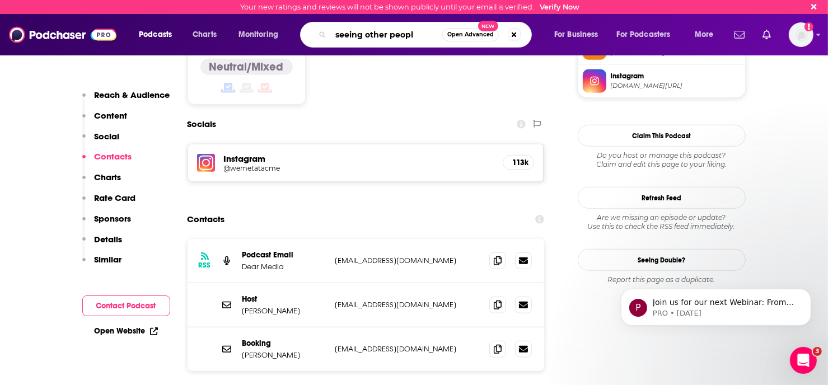
type input "seeing other people"
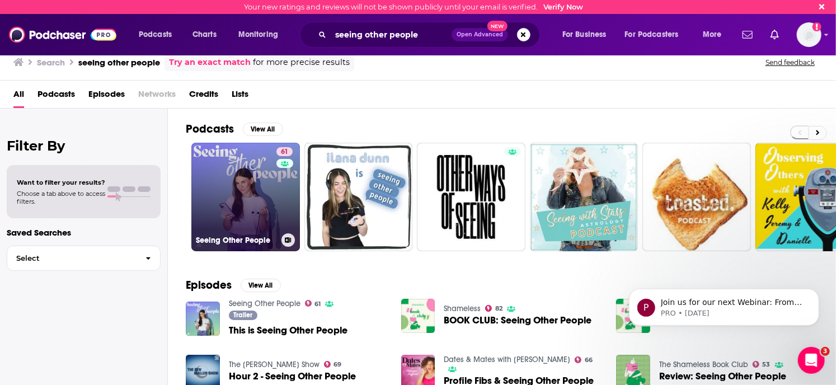
click at [244, 193] on link "61 Seeing Other People" at bounding box center [245, 197] width 109 height 109
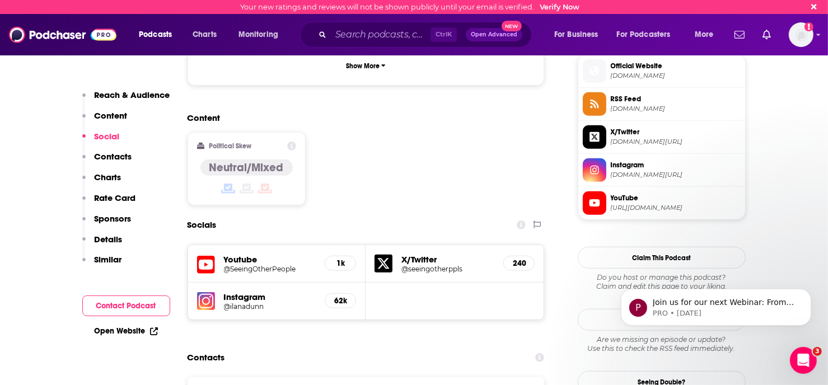
scroll to position [1007, 0]
